Goal: Information Seeking & Learning: Learn about a topic

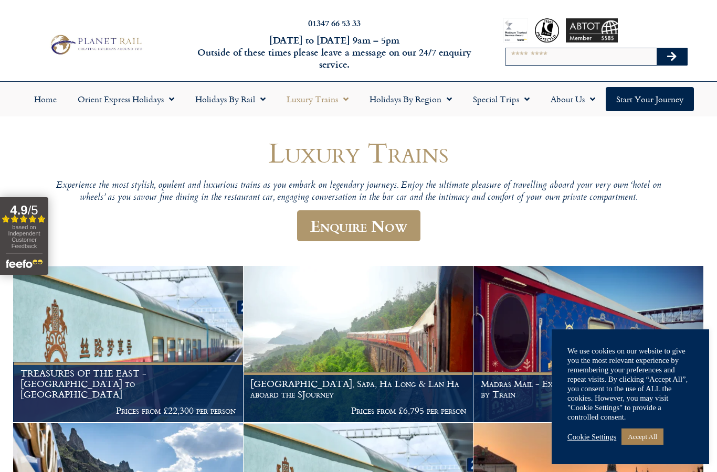
click at [589, 439] on link "Cookie Settings" at bounding box center [591, 436] width 49 height 9
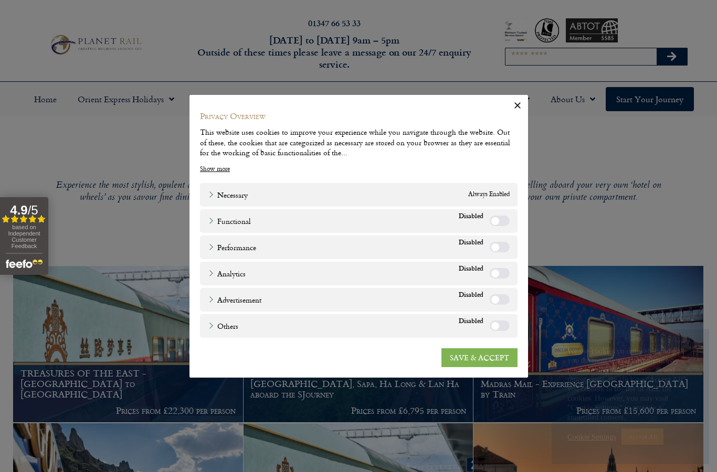
click at [492, 355] on link "SAVE & ACCEPT" at bounding box center [479, 357] width 76 height 19
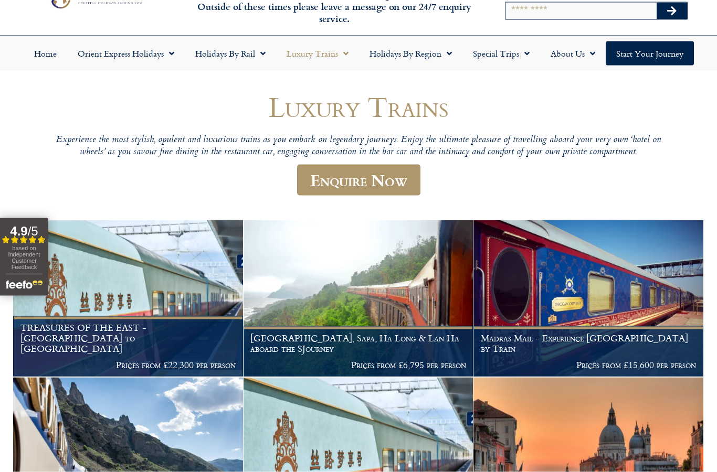
scroll to position [46, 0]
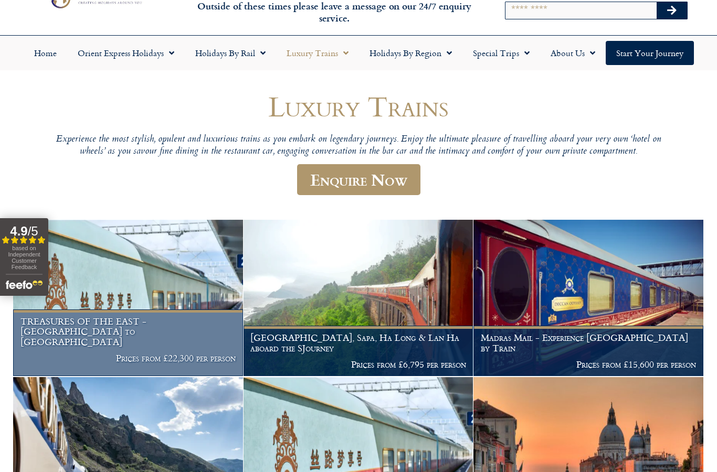
click at [168, 336] on h1 "TREASURES OF THE EAST - [GEOGRAPHIC_DATA] to [GEOGRAPHIC_DATA]" at bounding box center [128, 331] width 216 height 31
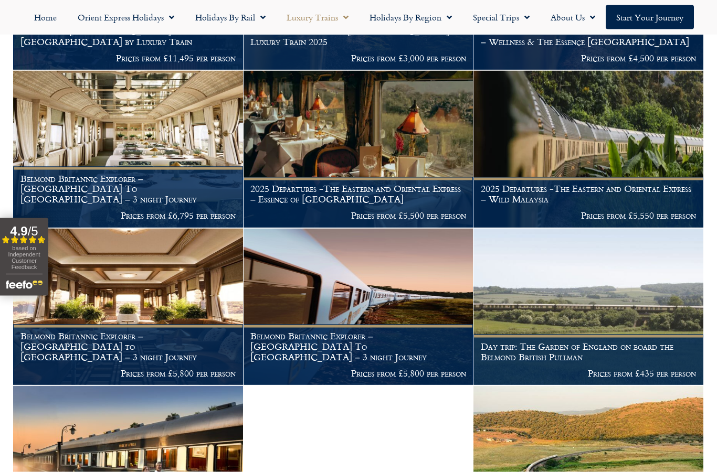
scroll to position [668, 0]
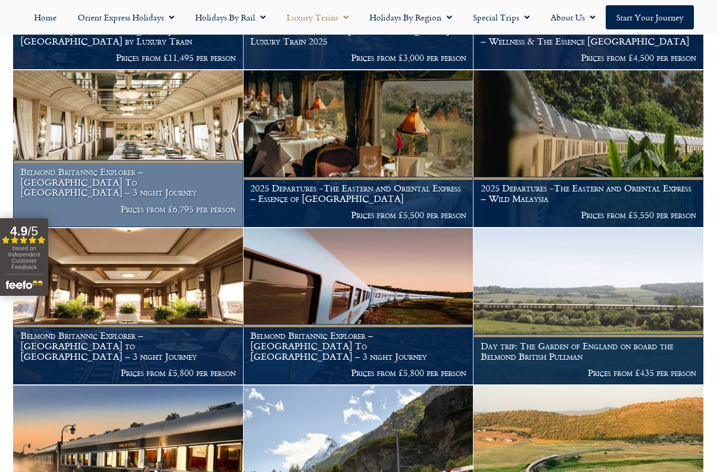
click at [186, 187] on h1 "Belmond Britannic Explorer – London To The Lake District – 3 night Journey" at bounding box center [128, 182] width 216 height 31
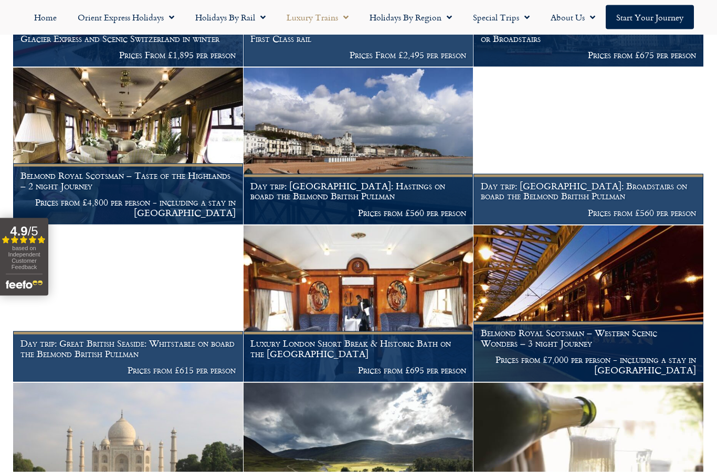
scroll to position [1303, 0]
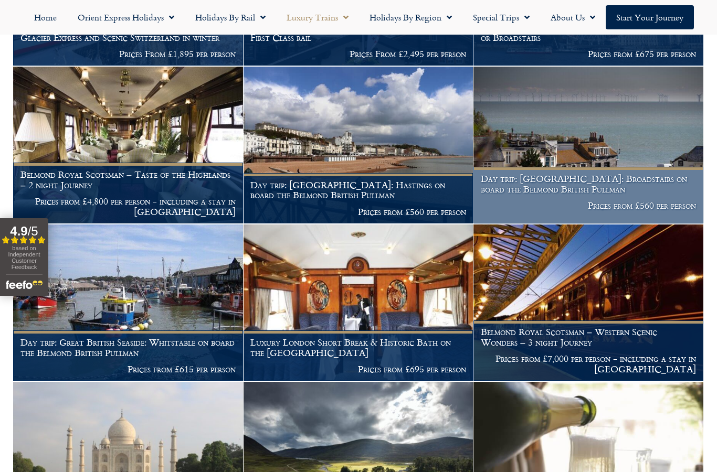
click at [539, 186] on h1 "Day trip: Great British Seaside: Broadstairs on board the Belmond British Pullm…" at bounding box center [589, 184] width 216 height 20
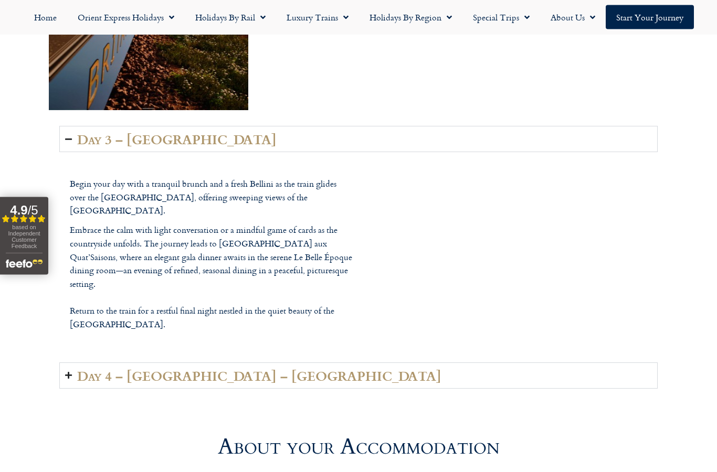
scroll to position [2469, 0]
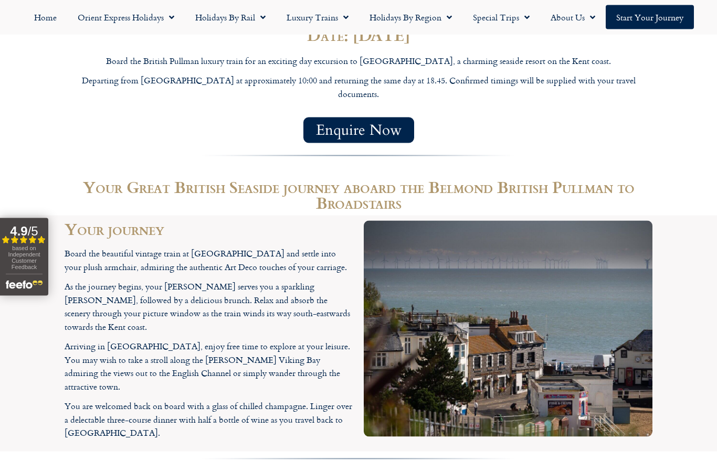
scroll to position [957, 0]
click at [383, 123] on span "Enquire Now" at bounding box center [359, 129] width 86 height 13
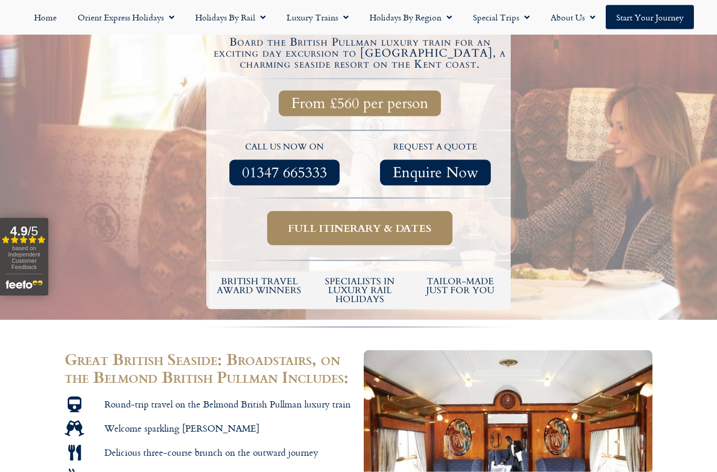
scroll to position [333, 0]
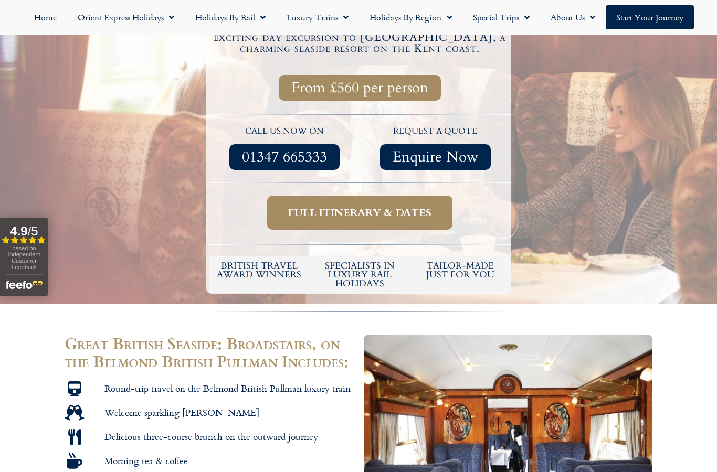
click at [372, 206] on span "Full itinerary & dates" at bounding box center [359, 212] width 143 height 13
click at [369, 206] on span "Full itinerary & dates" at bounding box center [359, 212] width 143 height 13
